Goal: Information Seeking & Learning: Learn about a topic

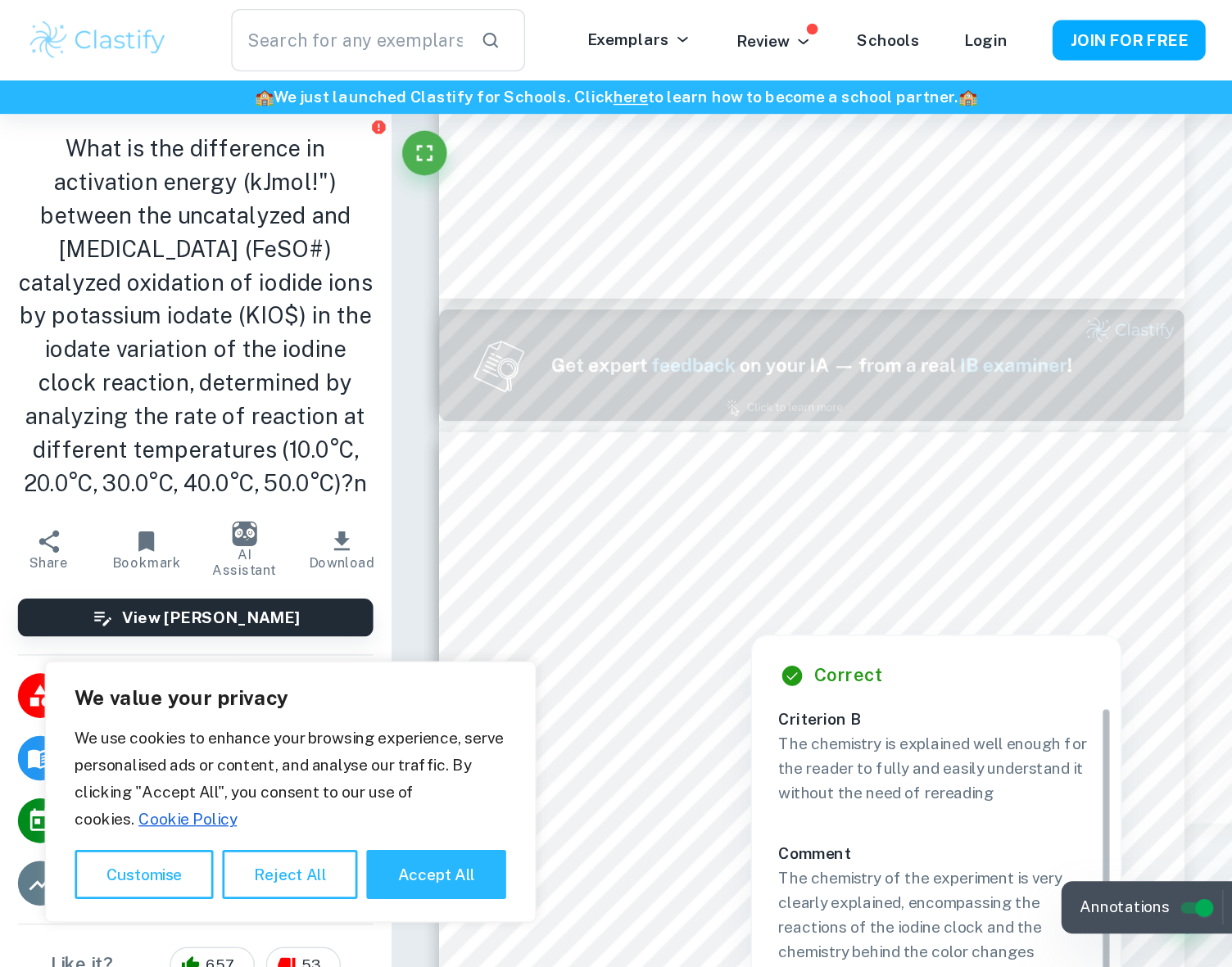
scroll to position [819, 0]
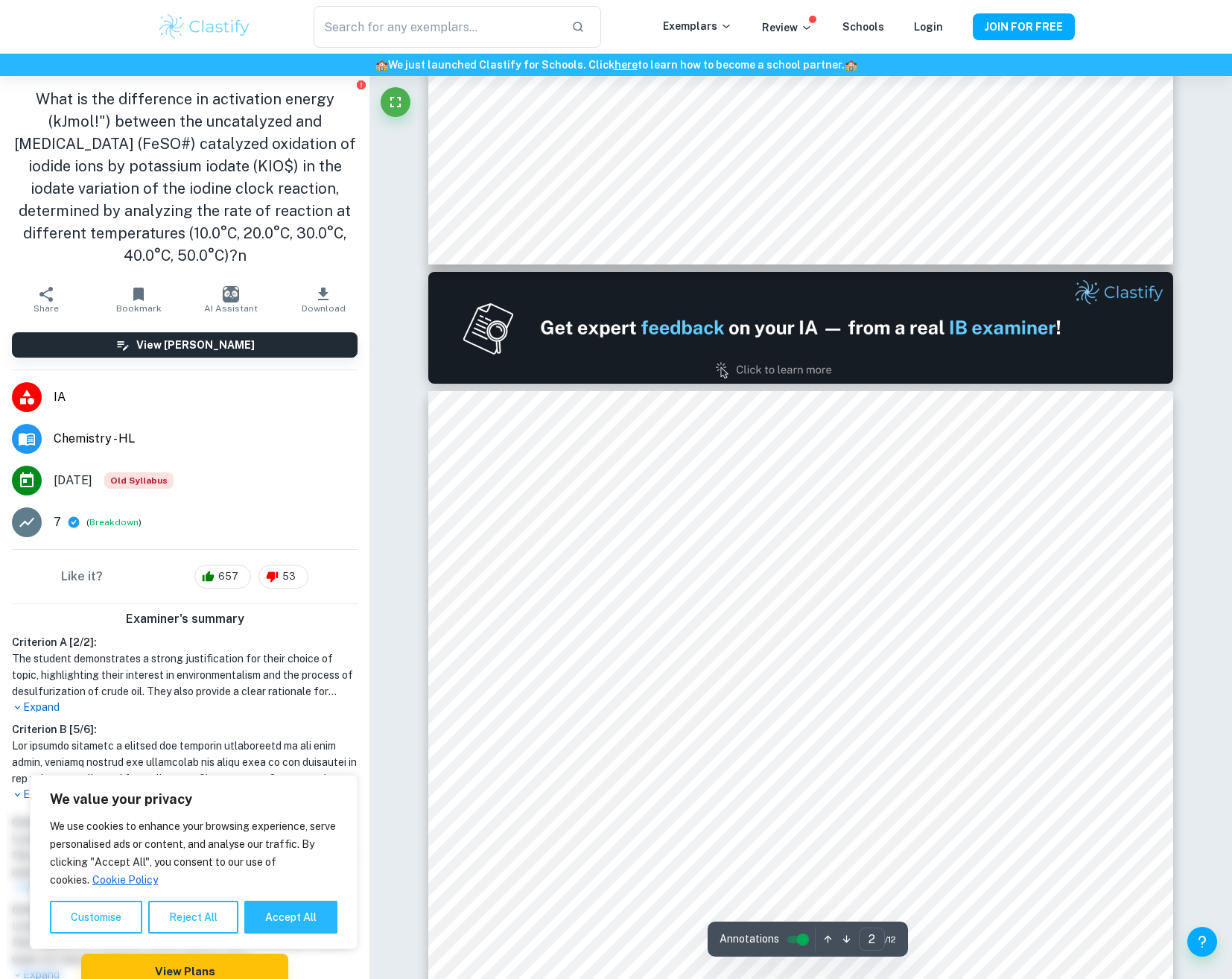
type input "1"
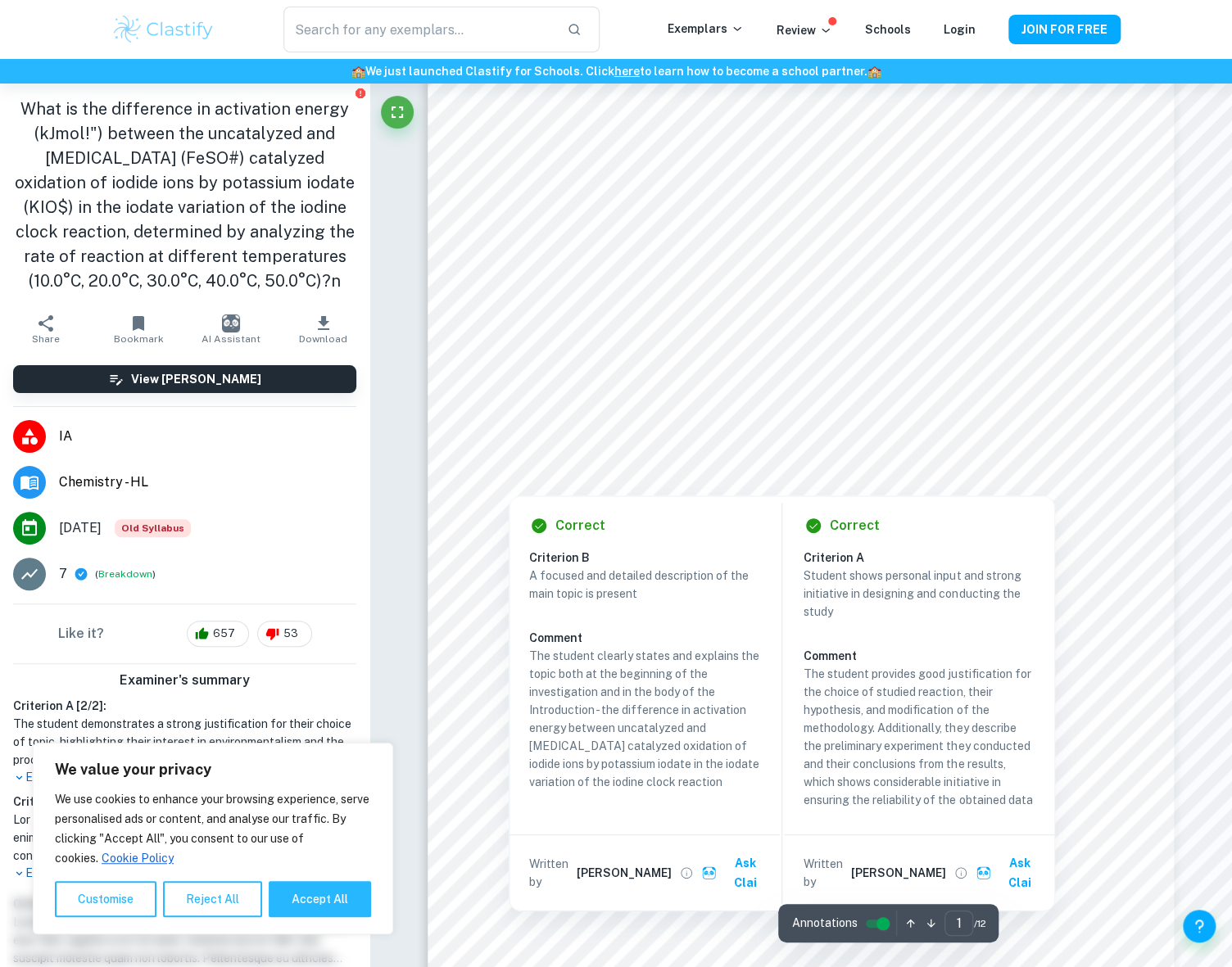
scroll to position [0, 0]
